Goal: Task Accomplishment & Management: Manage account settings

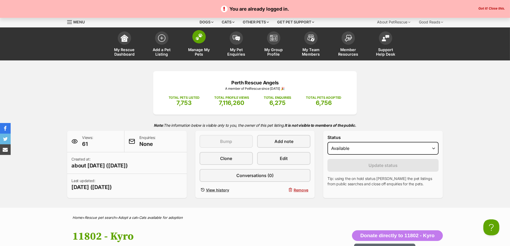
click at [203, 40] on span at bounding box center [198, 36] width 13 height 13
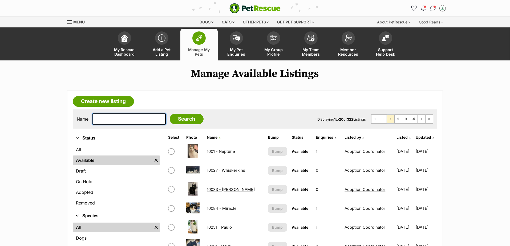
drag, startPoint x: 0, startPoint y: 0, endPoint x: 123, endPoint y: 120, distance: 171.9
click at [119, 122] on input "text" at bounding box center [128, 119] width 73 height 11
type input "8150"
click at [170, 114] on input "Search" at bounding box center [187, 119] width 34 height 11
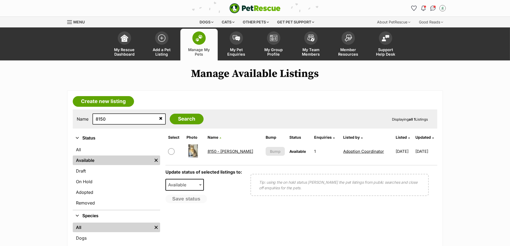
click at [225, 150] on link "8150 - Wren" at bounding box center [231, 151] width 46 height 5
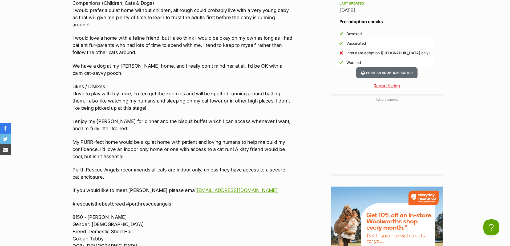
scroll to position [651, 0]
